Goal: Find contact information: Find contact information

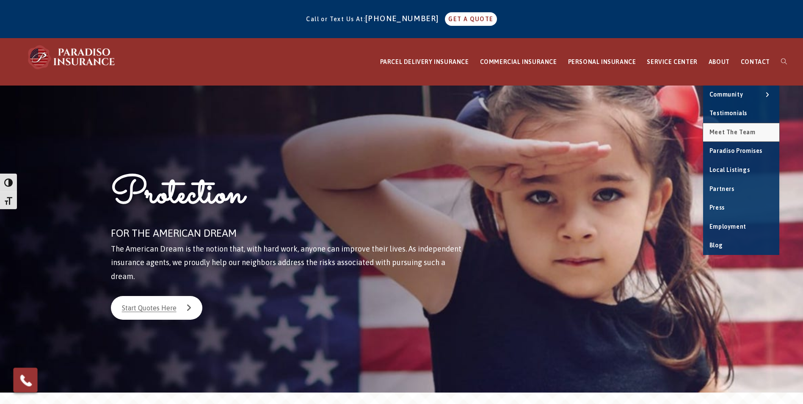
click at [732, 133] on span "Meet the Team" at bounding box center [732, 132] width 46 height 7
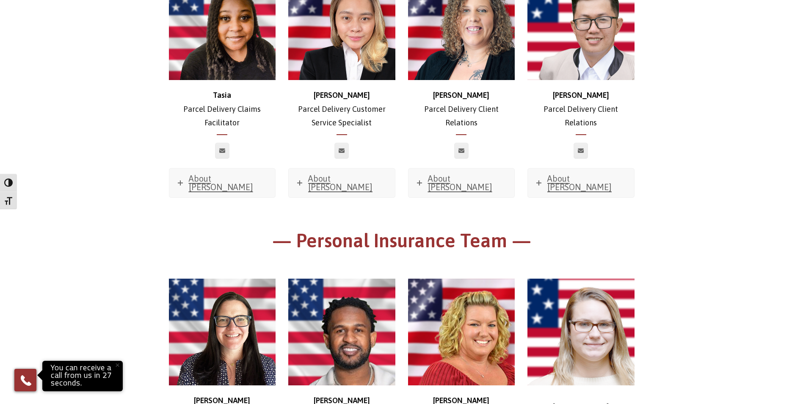
scroll to position [2328, 0]
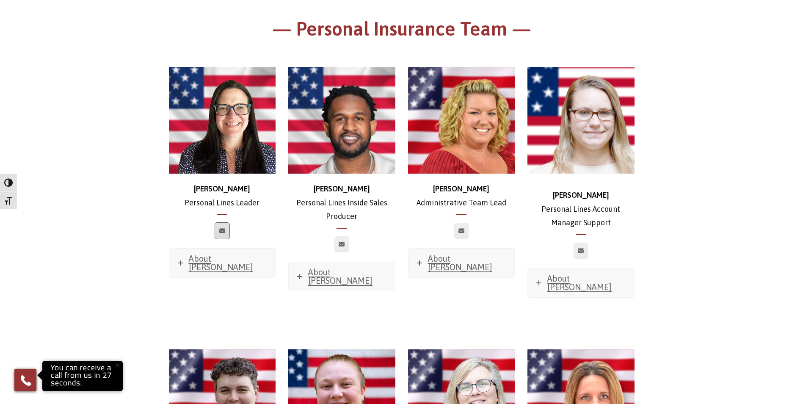
click at [223, 228] on icon at bounding box center [222, 230] width 6 height 5
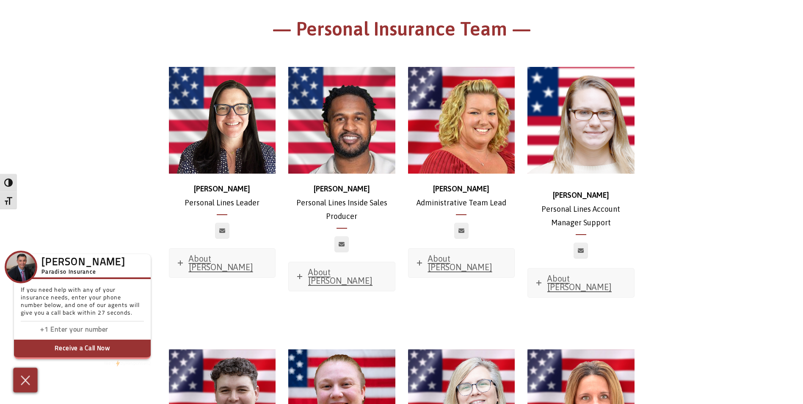
click at [29, 381] on img at bounding box center [26, 379] width 14 height 15
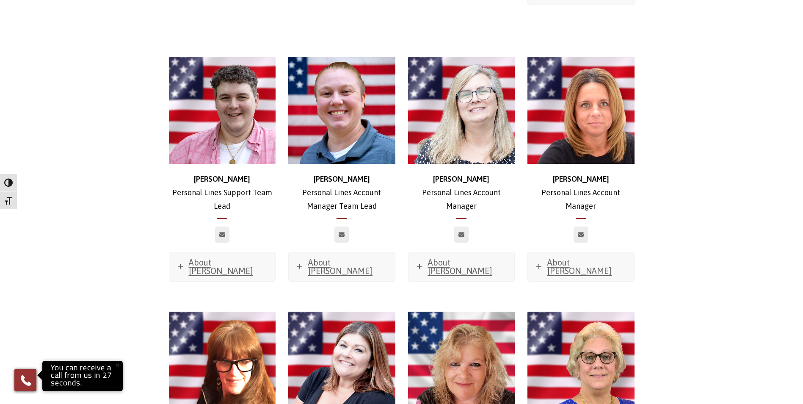
scroll to position [2667, 0]
